Goal: Information Seeking & Learning: Check status

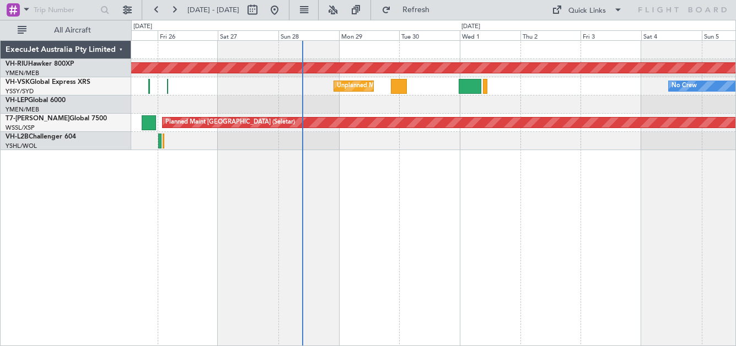
click at [527, 98] on div at bounding box center [433, 104] width 604 height 18
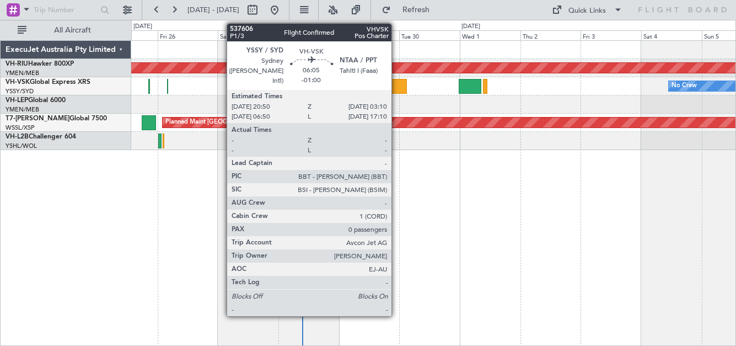
click at [396, 89] on div at bounding box center [399, 86] width 16 height 15
click at [397, 80] on div at bounding box center [399, 86] width 16 height 15
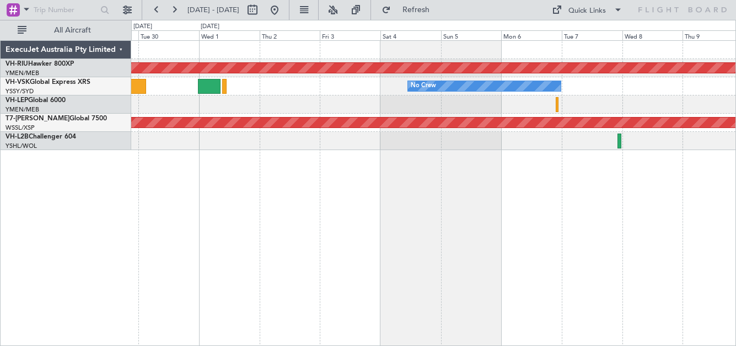
click at [289, 90] on div "Planned Maint [GEOGRAPHIC_DATA] ([GEOGRAPHIC_DATA]) No Crew Unplanned Maint Syd…" at bounding box center [433, 95] width 604 height 109
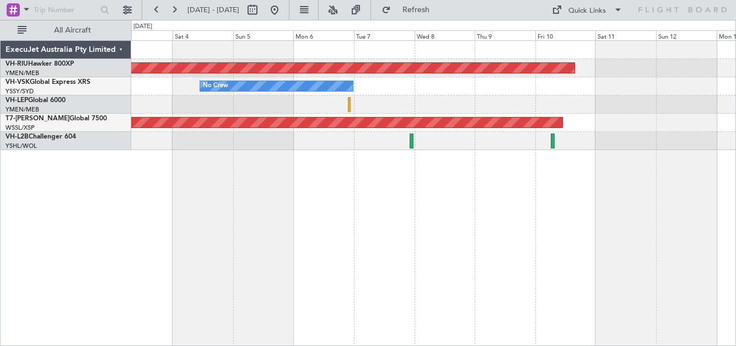
click at [352, 83] on div "Planned Maint [GEOGRAPHIC_DATA] ([GEOGRAPHIC_DATA]) No Crew Planned Maint [GEOG…" at bounding box center [433, 95] width 604 height 109
